Goal: Information Seeking & Learning: Learn about a topic

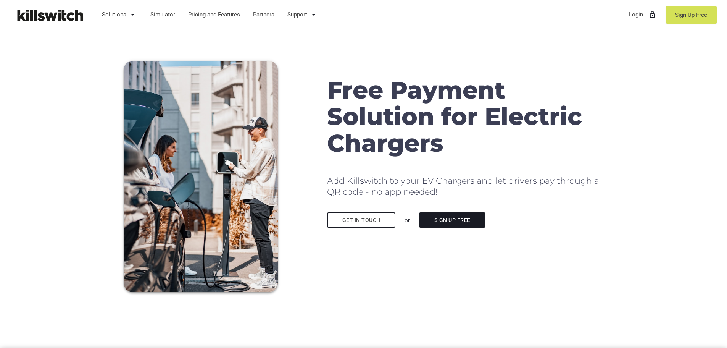
drag, startPoint x: 444, startPoint y: 142, endPoint x: 454, endPoint y: 137, distance: 11.1
click at [454, 137] on h1 "Free Payment Solution for Electric Chargers" at bounding box center [465, 116] width 276 height 79
drag, startPoint x: 448, startPoint y: 143, endPoint x: 451, endPoint y: 149, distance: 6.8
click at [451, 149] on h1 "Free Payment Solution for Electric Chargers" at bounding box center [465, 116] width 276 height 79
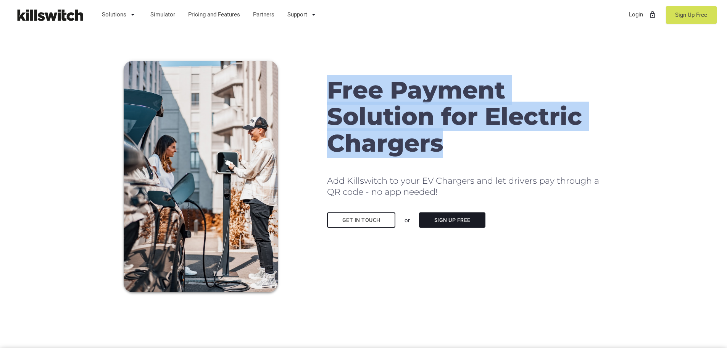
drag, startPoint x: 446, startPoint y: 149, endPoint x: 334, endPoint y: 99, distance: 122.2
click at [334, 99] on h1 "Free Payment Solution for Electric Chargers" at bounding box center [465, 116] width 276 height 79
copy h1 "Free Payment Solution for Electric Chargers"
click at [403, 114] on h1 "Free Payment Solution for Electric Chargers" at bounding box center [465, 116] width 276 height 79
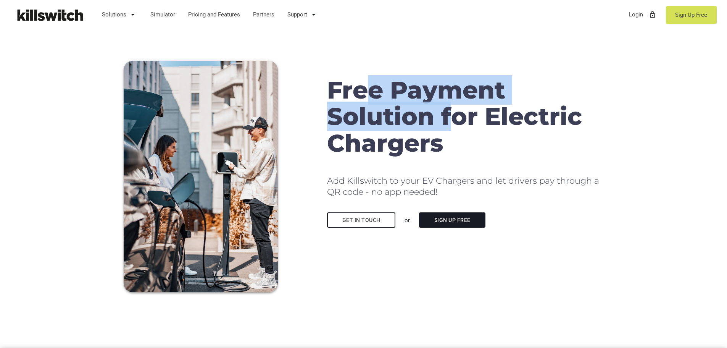
drag, startPoint x: 376, startPoint y: 94, endPoint x: 452, endPoint y: 128, distance: 83.7
click at [453, 116] on h1 "Free Payment Solution for Electric Chargers" at bounding box center [465, 116] width 276 height 79
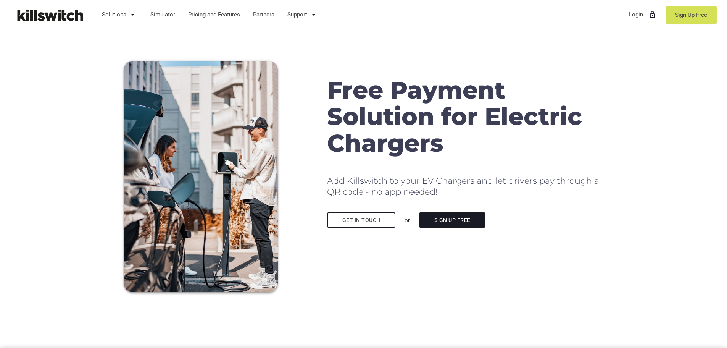
click at [453, 140] on h1 "Free Payment Solution for Electric Chargers" at bounding box center [465, 116] width 276 height 79
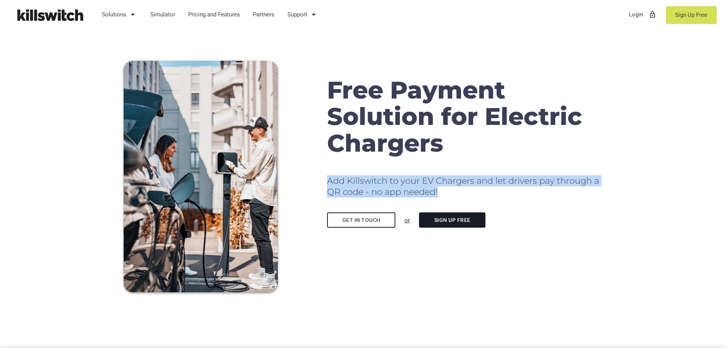
drag, startPoint x: 327, startPoint y: 180, endPoint x: 445, endPoint y: 194, distance: 118.1
click at [445, 194] on h2 "Add Killswitch to your EV Chargers and let drivers pay through a QR code - no a…" at bounding box center [465, 186] width 276 height 22
copy h2 "Add Killswitch to your EV Chargers and let drivers pay through a QR code - no a…"
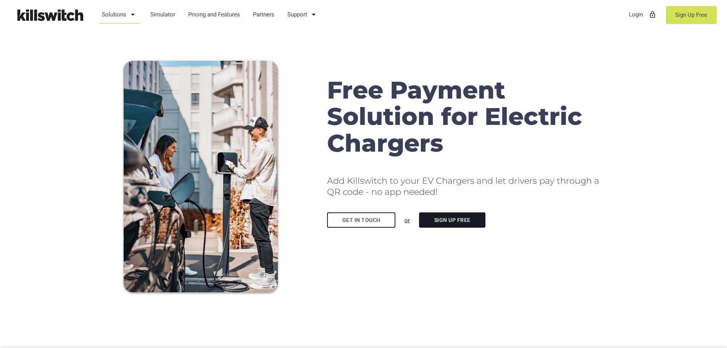
click at [109, 11] on link "Solutions arrow_drop_down" at bounding box center [119, 15] width 43 height 20
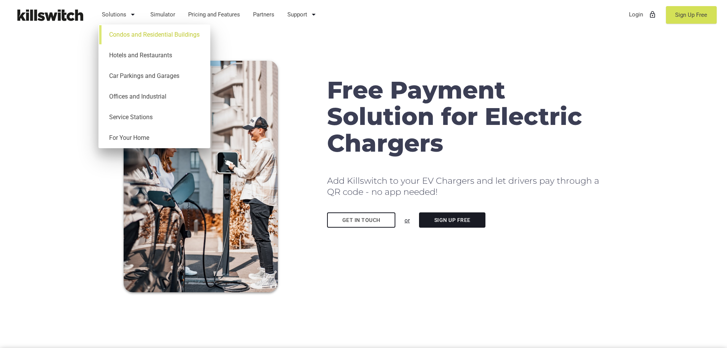
click at [145, 32] on link "Condos and Residential Buildings" at bounding box center [154, 34] width 104 height 21
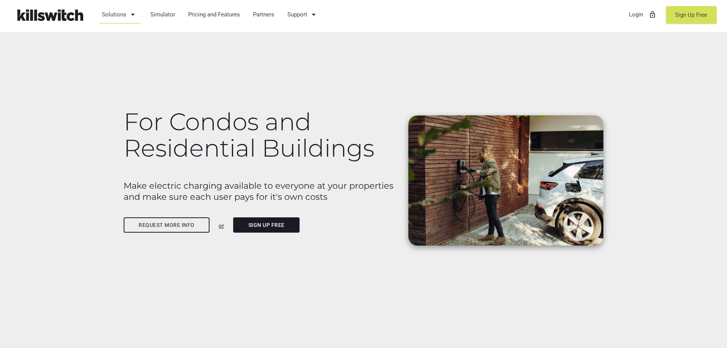
click at [132, 17] on icon "arrow_drop_down" at bounding box center [132, 14] width 9 height 18
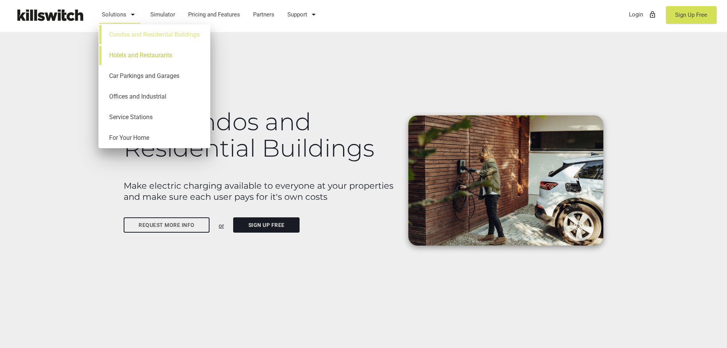
click at [131, 52] on link "Hotels and Restaurants" at bounding box center [154, 55] width 104 height 21
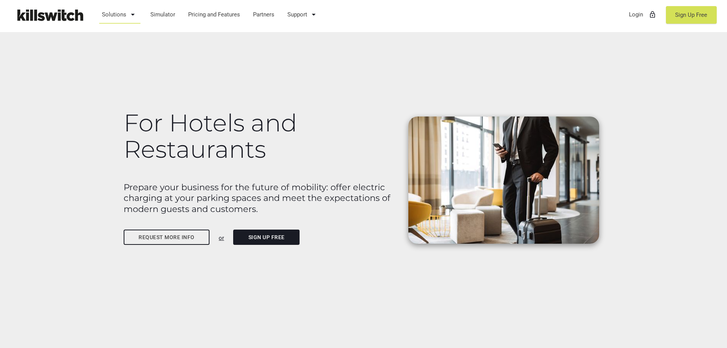
click at [114, 15] on link "Solutions arrow_drop_down" at bounding box center [119, 15] width 43 height 20
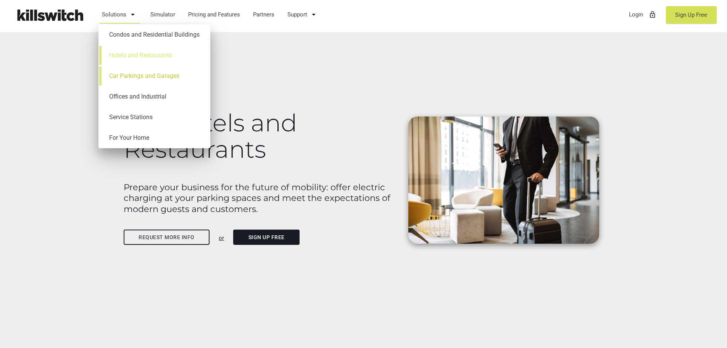
click at [120, 77] on link "Car Parkings and Garages" at bounding box center [154, 76] width 104 height 21
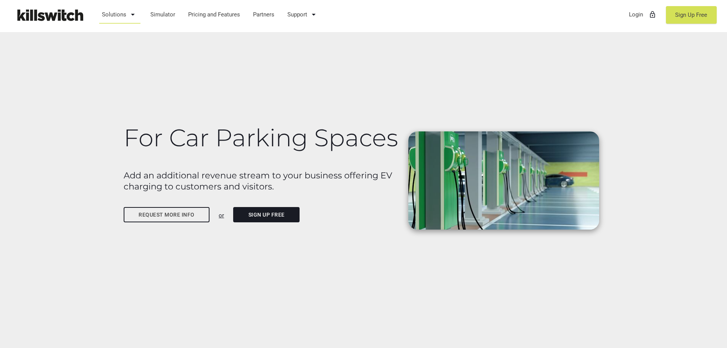
click at [117, 8] on link "Solutions arrow_drop_down" at bounding box center [119, 15] width 43 height 20
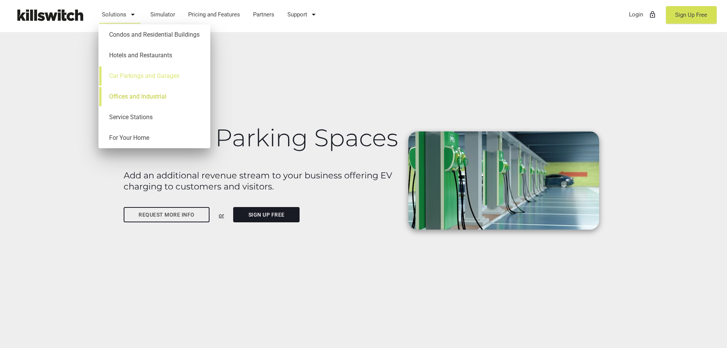
click at [127, 94] on link "Offices and Industrial" at bounding box center [154, 96] width 104 height 21
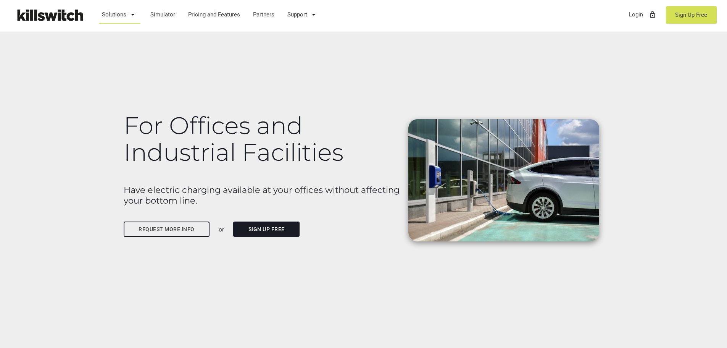
click at [112, 15] on link "Solutions arrow_drop_down" at bounding box center [119, 15] width 43 height 20
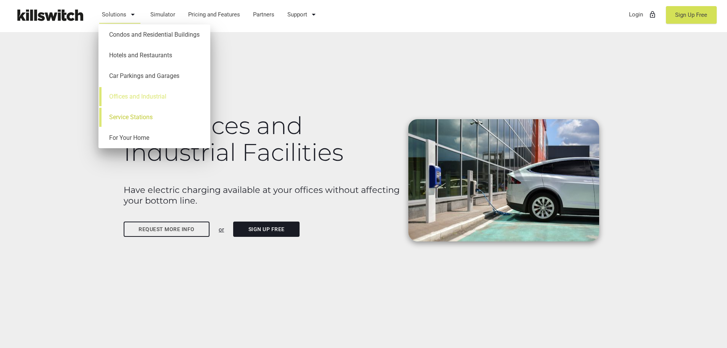
click at [121, 116] on link "Service Stations" at bounding box center [154, 117] width 104 height 21
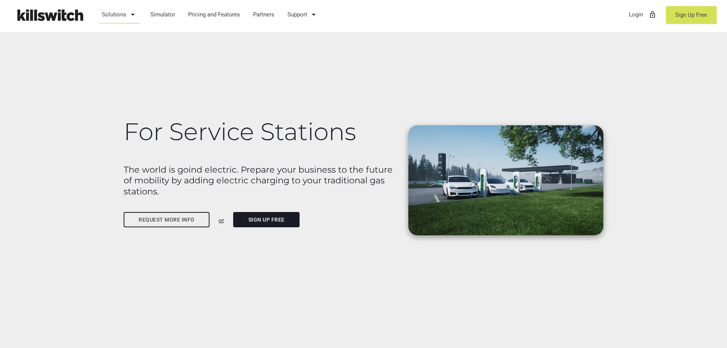
click at [120, 12] on link "Solutions arrow_drop_down" at bounding box center [119, 15] width 43 height 20
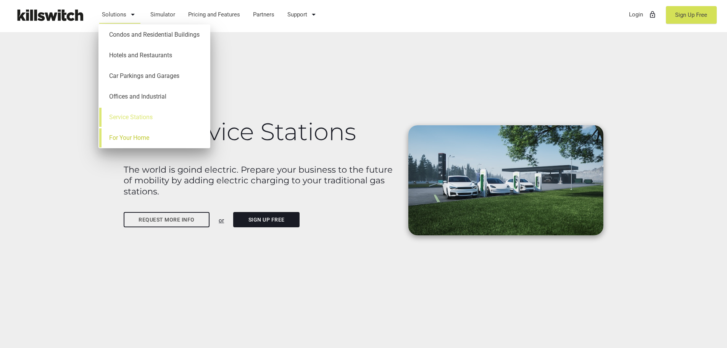
click at [129, 140] on link "For Your Home" at bounding box center [154, 137] width 104 height 21
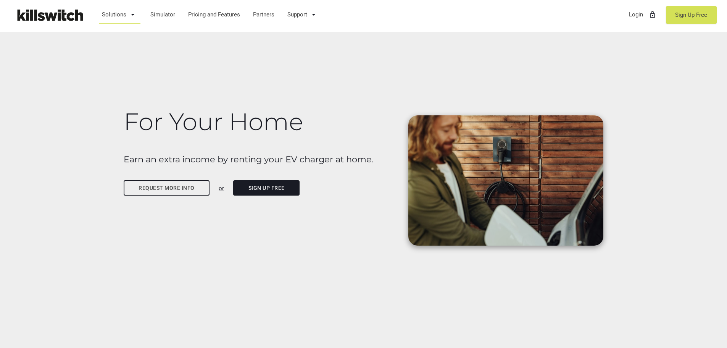
click at [111, 13] on link "Solutions arrow_drop_down" at bounding box center [119, 15] width 43 height 20
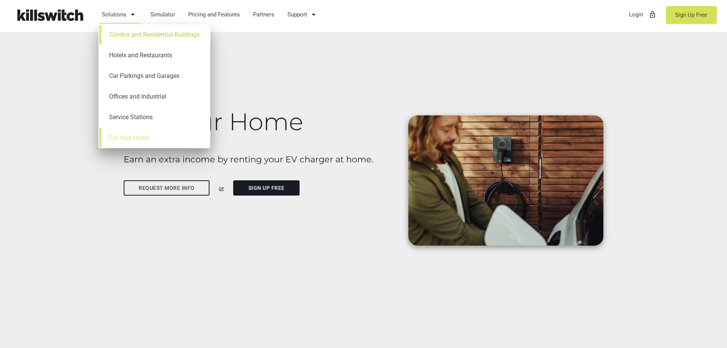
click at [123, 39] on link "Condos and Residential Buildings" at bounding box center [154, 34] width 104 height 21
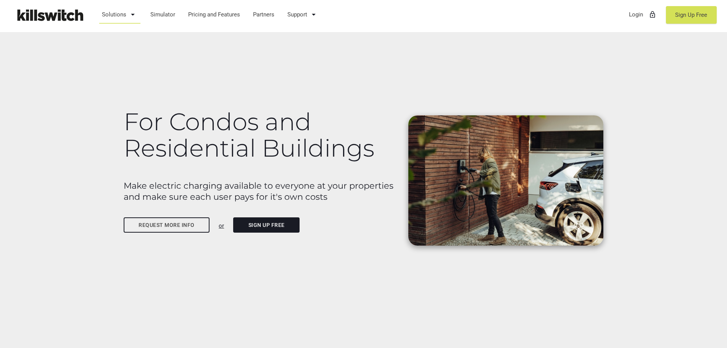
click at [126, 121] on h1 "For Condos and Residential Buildings" at bounding box center [262, 134] width 276 height 53
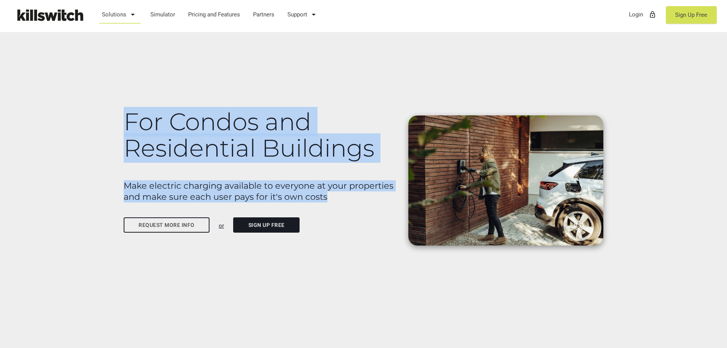
drag, startPoint x: 126, startPoint y: 116, endPoint x: 331, endPoint y: 198, distance: 221.0
click at [331, 198] on div "For Condos and Residential Buildings Make electric charging available to everyo…" at bounding box center [261, 163] width 285 height 142
copy div "For Condos and Residential Buildings Make electric charging available to everyo…"
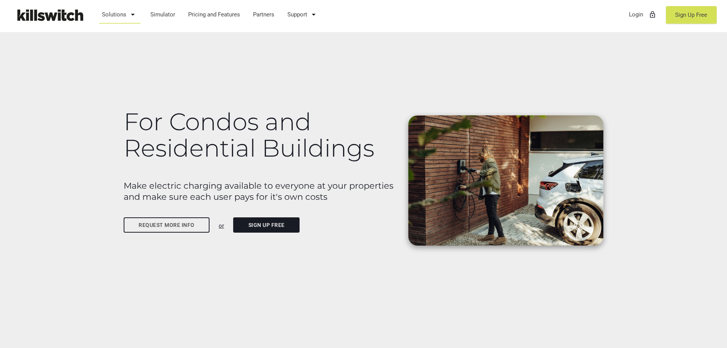
click at [125, 15] on link "Solutions arrow_drop_down" at bounding box center [119, 15] width 43 height 20
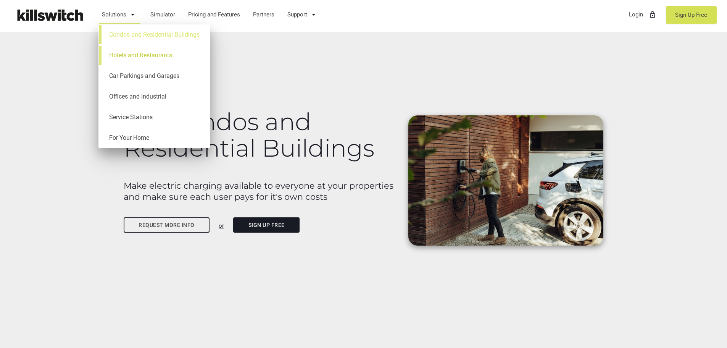
click at [128, 57] on link "Hotels and Restaurants" at bounding box center [154, 55] width 104 height 21
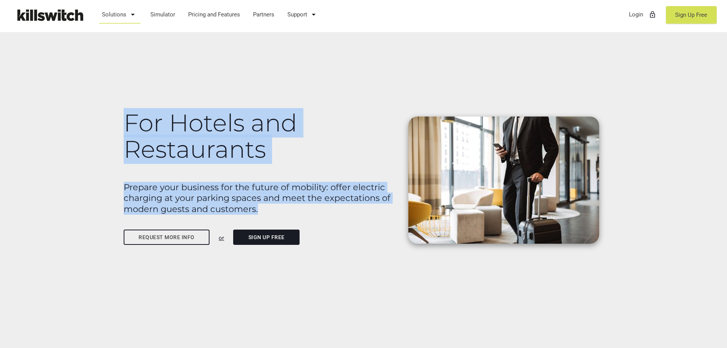
drag, startPoint x: 126, startPoint y: 121, endPoint x: 269, endPoint y: 207, distance: 167.1
click at [269, 207] on div "For Hotels and Restaurants Prepare your business for the future of mobility: of…" at bounding box center [261, 170] width 285 height 153
copy div "For Hotels and Restaurants Prepare your business for the future of mobility: of…"
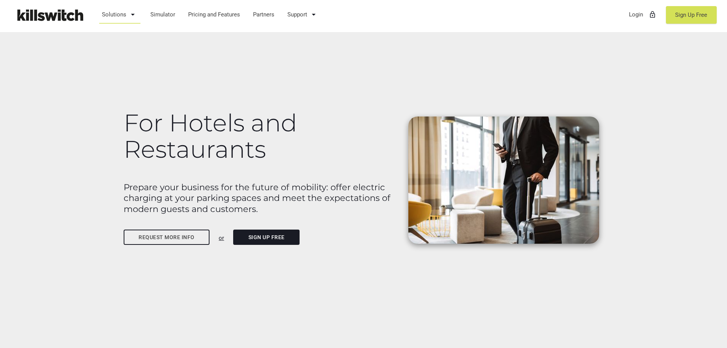
click at [127, 11] on link "Solutions arrow_drop_down" at bounding box center [119, 15] width 43 height 20
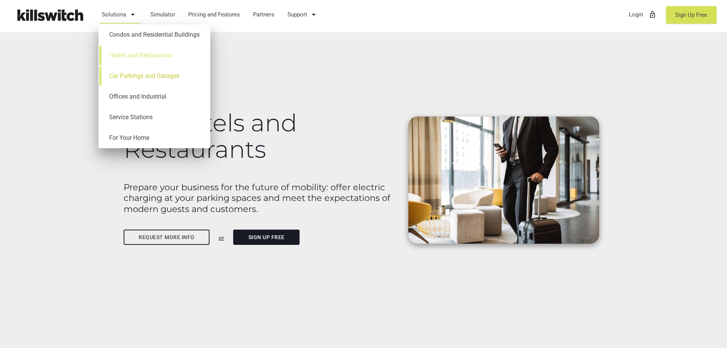
click at [132, 74] on link "Car Parkings and Garages" at bounding box center [154, 76] width 104 height 21
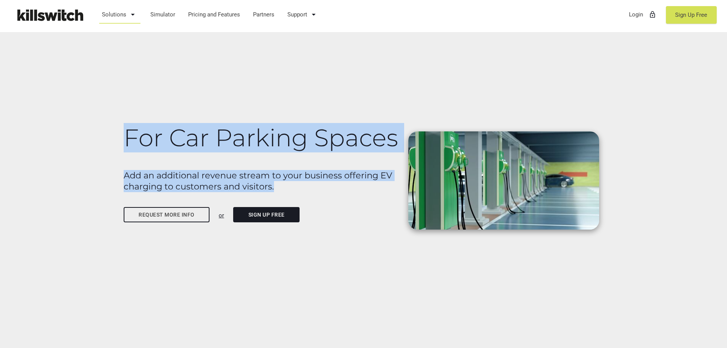
drag, startPoint x: 126, startPoint y: 138, endPoint x: 286, endPoint y: 188, distance: 167.7
click at [286, 188] on div "For Car Parking Spaces Add an additional revenue stream to your business offeri…" at bounding box center [261, 166] width 285 height 116
copy div "For Car Parking Spaces Add an additional revenue stream to your business offeri…"
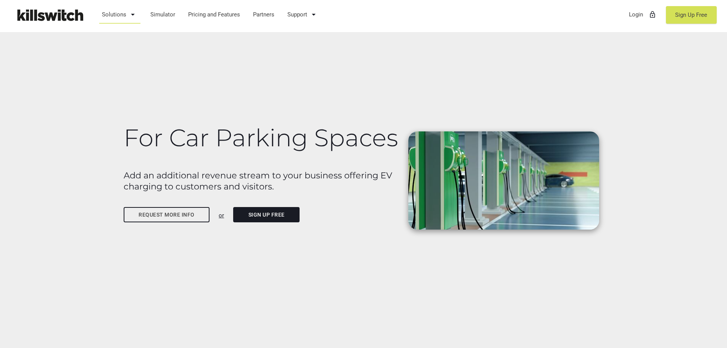
click at [123, 19] on link "Solutions arrow_drop_down" at bounding box center [119, 15] width 43 height 20
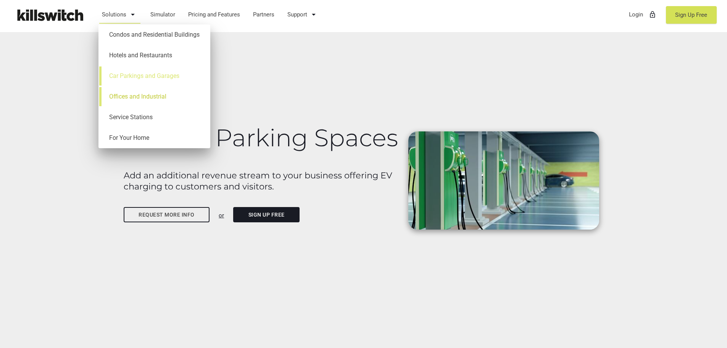
click at [129, 97] on link "Offices and Industrial" at bounding box center [154, 96] width 104 height 21
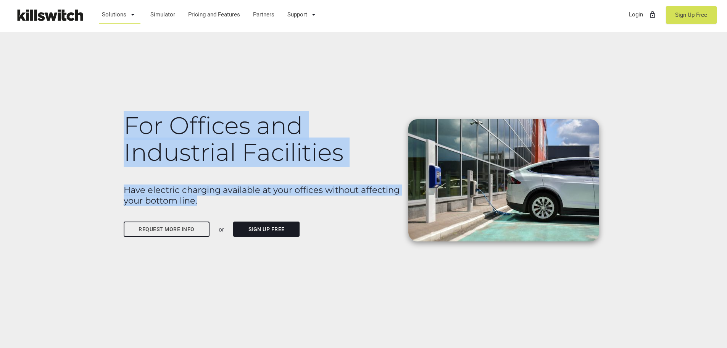
drag, startPoint x: 126, startPoint y: 126, endPoint x: 201, endPoint y: 200, distance: 105.3
click at [201, 200] on div "For Offices and Industrial Facilities Have electric charging available at your …" at bounding box center [261, 167] width 285 height 142
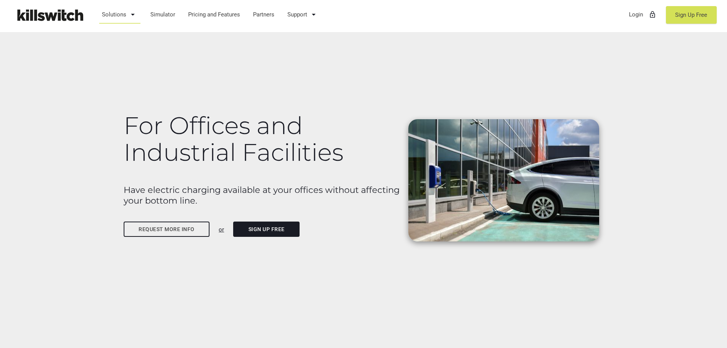
click at [119, 15] on link "Solutions arrow_drop_down" at bounding box center [119, 15] width 43 height 20
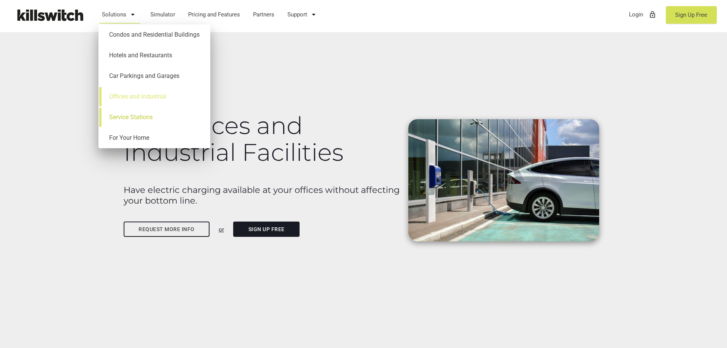
click at [145, 118] on link "Service Stations" at bounding box center [154, 117] width 104 height 21
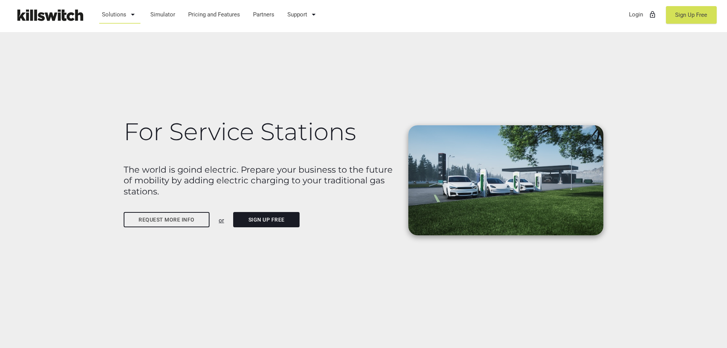
click at [123, 14] on link "Solutions arrow_drop_down" at bounding box center [119, 15] width 43 height 20
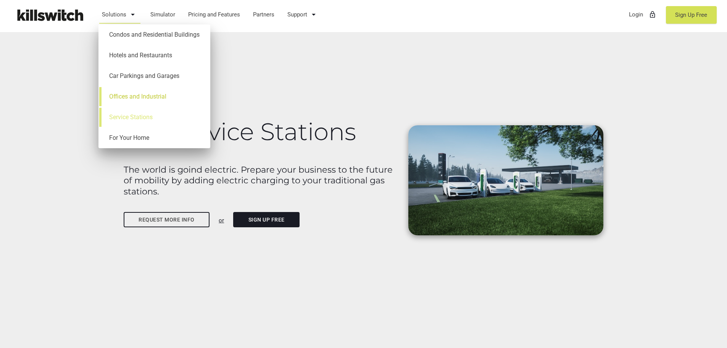
click at [131, 96] on link "Offices and Industrial" at bounding box center [154, 96] width 104 height 21
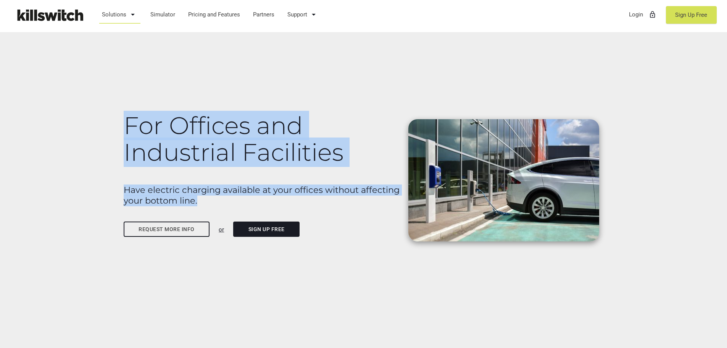
drag, startPoint x: 127, startPoint y: 123, endPoint x: 254, endPoint y: 200, distance: 148.3
click at [254, 200] on div "For Offices and Industrial Facilities Have electric charging available at your …" at bounding box center [261, 167] width 285 height 142
copy div "For Offices and Industrial Facilities Have electric charging available at your …"
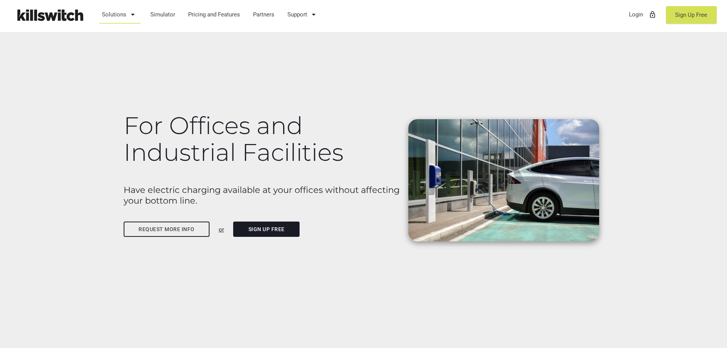
click at [121, 18] on link "Solutions arrow_drop_down" at bounding box center [119, 15] width 43 height 20
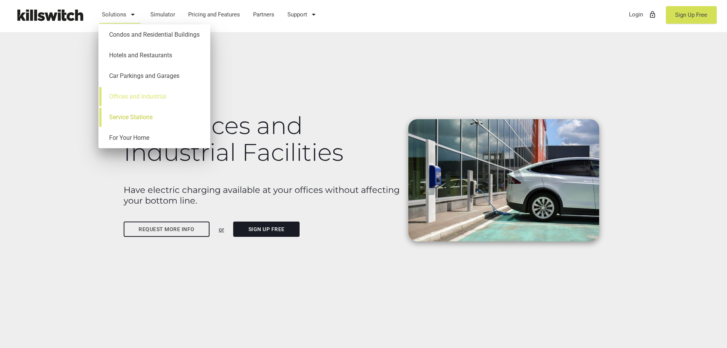
click at [127, 118] on link "Service Stations" at bounding box center [154, 117] width 104 height 21
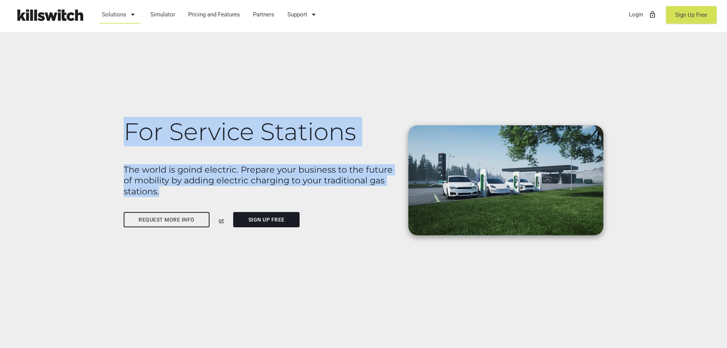
drag, startPoint x: 126, startPoint y: 126, endPoint x: 178, endPoint y: 192, distance: 83.9
click at [178, 192] on div "For Service Stations The world is goind electric. Prepare your business to the …" at bounding box center [261, 165] width 285 height 127
copy div "For Service Stations The world is goind electric. Prepare your business to the …"
